Goal: Communication & Community: Participate in discussion

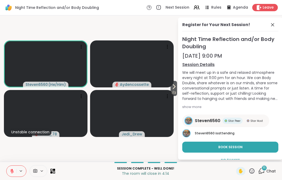
click at [276, 27] on span at bounding box center [273, 25] width 7 height 6
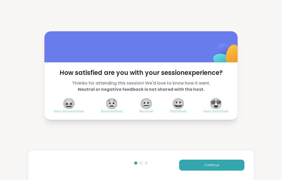
click at [191, 165] on button "Continue" at bounding box center [211, 165] width 65 height 11
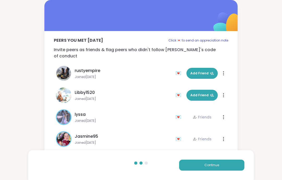
click at [195, 175] on div "Continue" at bounding box center [141, 166] width 226 height 30
click at [185, 168] on button "Continue" at bounding box center [211, 165] width 65 height 11
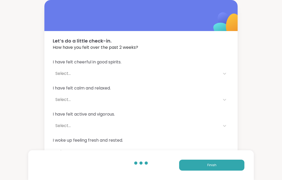
click at [197, 169] on button "Finish" at bounding box center [211, 165] width 65 height 11
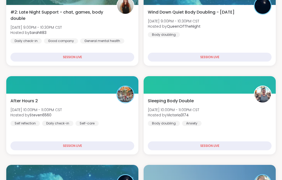
scroll to position [126, 0]
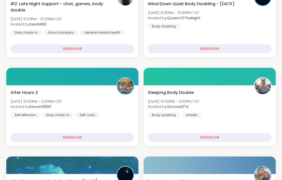
click at [43, 90] on div "After Hours 2 [DATE] 10:00PM - 11:00PM CST Hosted by Steven6560 Self reflection…" at bounding box center [72, 104] width 124 height 28
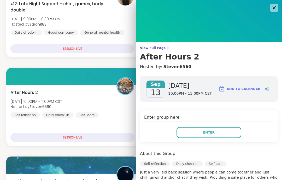
click at [196, 131] on button "Enter" at bounding box center [209, 132] width 65 height 11
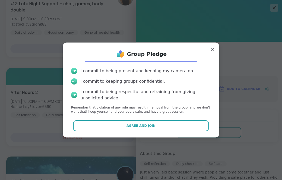
click at [153, 119] on div "Group Pledge I commit to being present and keeping my camera on. I commit to ke…" at bounding box center [141, 90] width 149 height 87
click at [138, 123] on button "Agree and Join" at bounding box center [141, 126] width 136 height 11
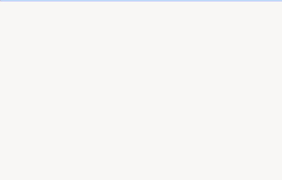
scroll to position [10, 0]
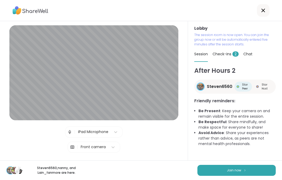
click at [214, 172] on button "Join now" at bounding box center [237, 170] width 78 height 11
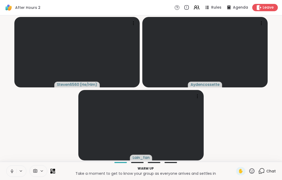
click at [12, 171] on icon at bounding box center [11, 171] width 1 height 2
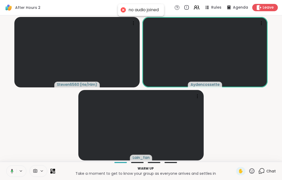
click at [10, 172] on icon at bounding box center [11, 171] width 5 height 5
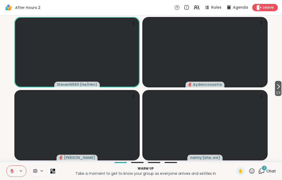
click at [7, 174] on button at bounding box center [12, 171] width 10 height 11
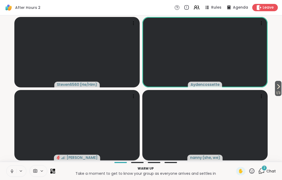
click at [15, 172] on button at bounding box center [12, 171] width 10 height 11
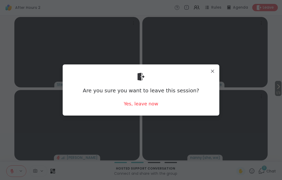
click at [215, 65] on div "Are you sure you want to leave this session? Yes, leave now" at bounding box center [141, 90] width 157 height 51
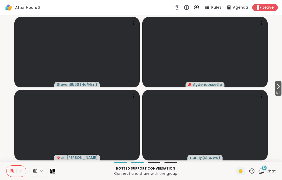
click at [263, 168] on div "12" at bounding box center [265, 168] width 6 height 6
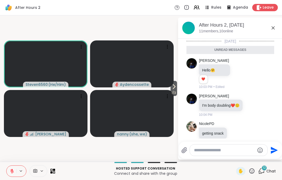
scroll to position [317, 0]
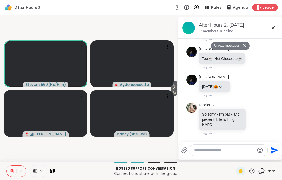
click at [282, 26] on div "After Hours 2, [DATE] members, 10 online" at bounding box center [230, 28] width 105 height 21
click at [278, 25] on div "After Hours 2, [DATE]" at bounding box center [238, 25] width 79 height 7
click at [276, 25] on icon at bounding box center [273, 28] width 6 height 6
